Goal: Information Seeking & Learning: Find specific fact

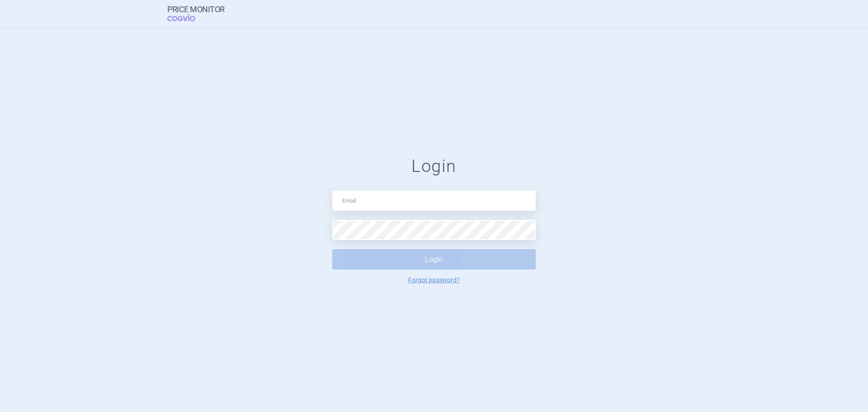
type input "[EMAIL_ADDRESS][DOMAIN_NAME]"
click at [520, 145] on div "Login [EMAIL_ADDRESS][DOMAIN_NAME] Login Forgot password?" at bounding box center [434, 220] width 868 height 384
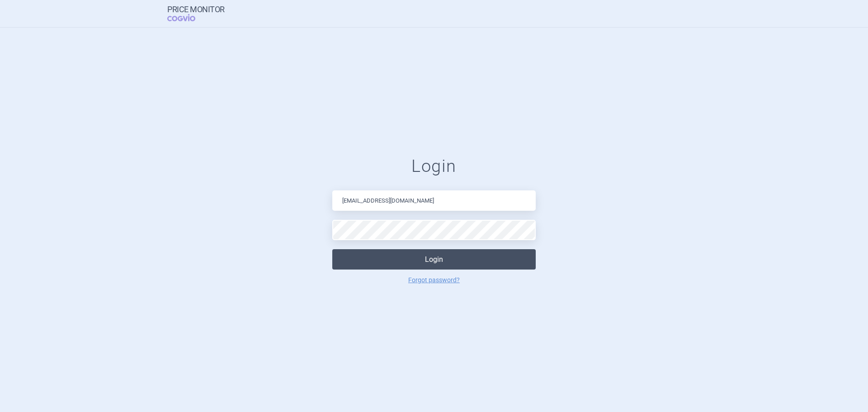
click at [505, 256] on button "Login" at bounding box center [433, 259] width 203 height 20
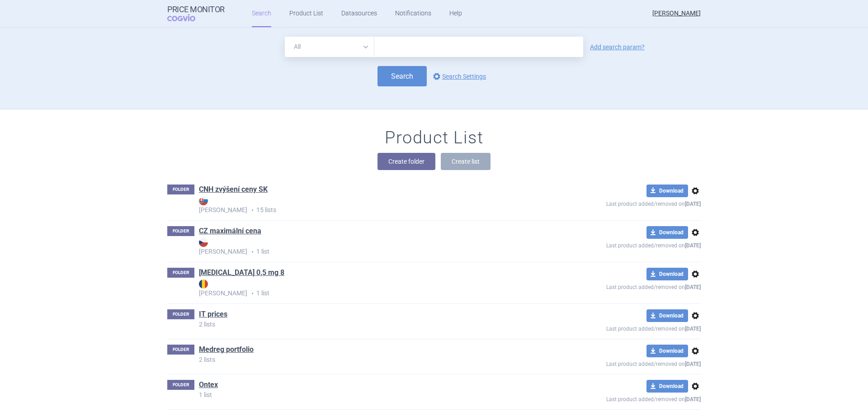
click at [394, 48] on input "text" at bounding box center [478, 47] width 209 height 20
type input "diozen"
click button "Search" at bounding box center [402, 76] width 49 height 20
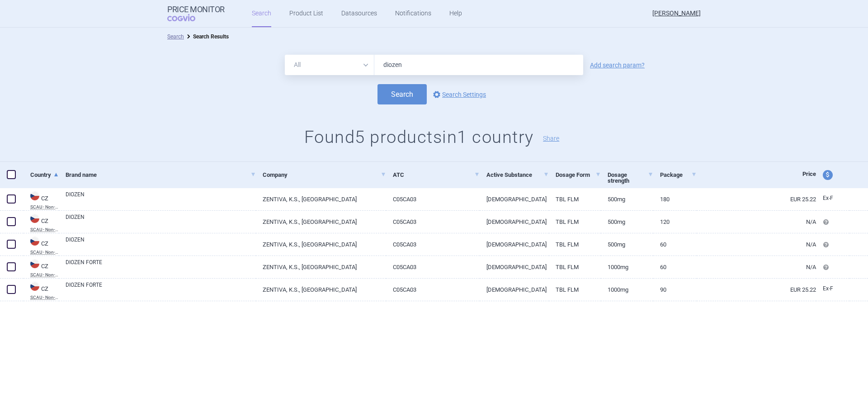
click at [822, 177] on div "price and currency" at bounding box center [832, 175] width 33 height 26
click at [825, 177] on span "price and currency" at bounding box center [828, 175] width 10 height 10
select select "ex-factory"
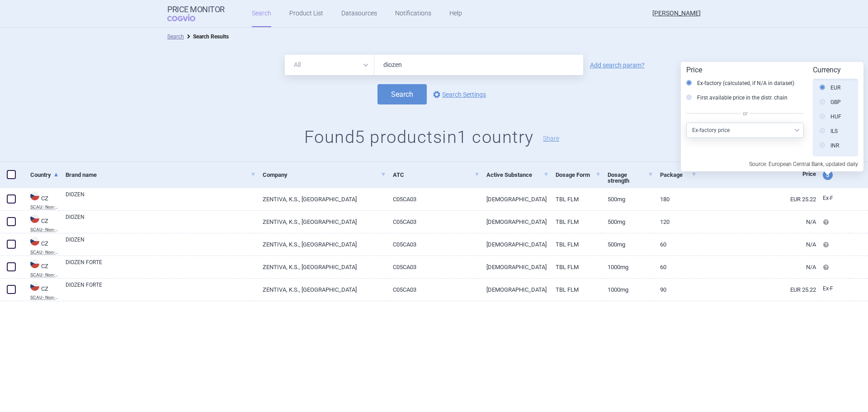
drag, startPoint x: 742, startPoint y: 124, endPoint x: 746, endPoint y: 123, distance: 4.6
click at [739, 126] on select "Select other price type Ex-factory price Ex-factory price with VAT Wholesale pr…" at bounding box center [745, 130] width 118 height 15
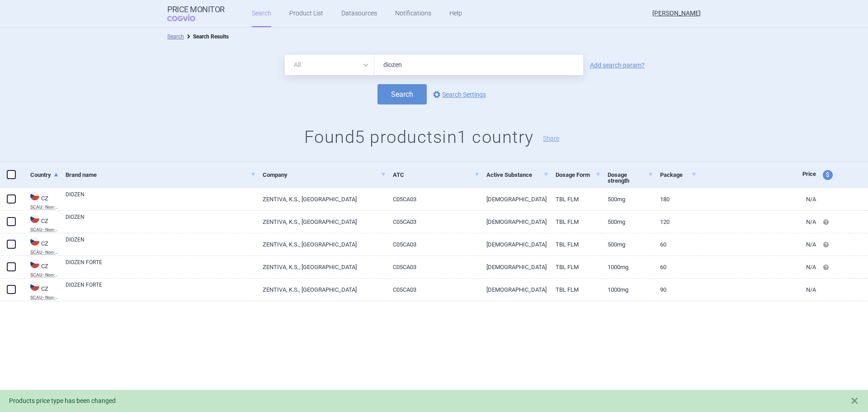
click at [824, 175] on span "price and currency" at bounding box center [828, 175] width 10 height 10
select select "retail"
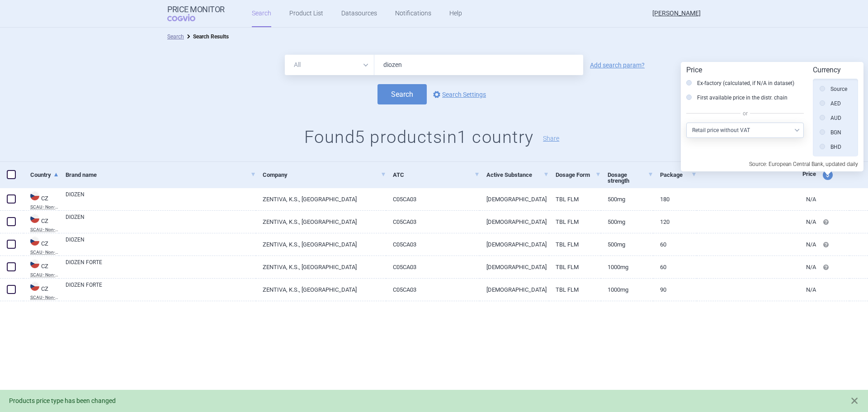
scroll to position [204, 0]
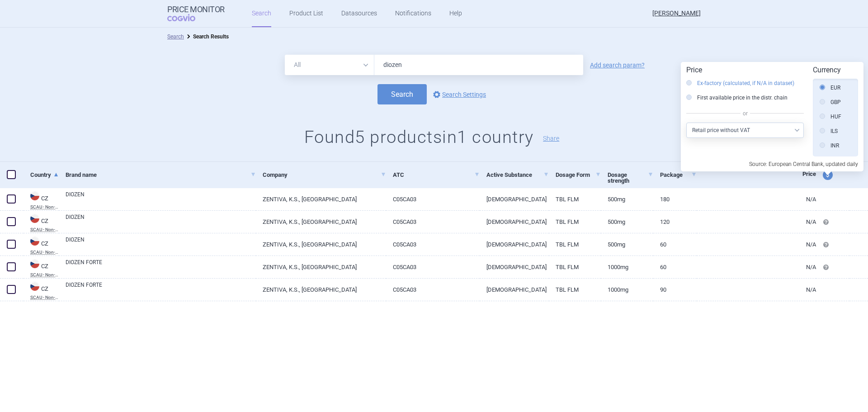
click at [774, 83] on label "Ex-factory (calculated, if N/A in dataset)" at bounding box center [740, 83] width 108 height 9
click at [696, 83] on input "Ex-factory (calculated, if N/A in dataset)" at bounding box center [691, 83] width 9 height 9
